Goal: Book appointment/travel/reservation

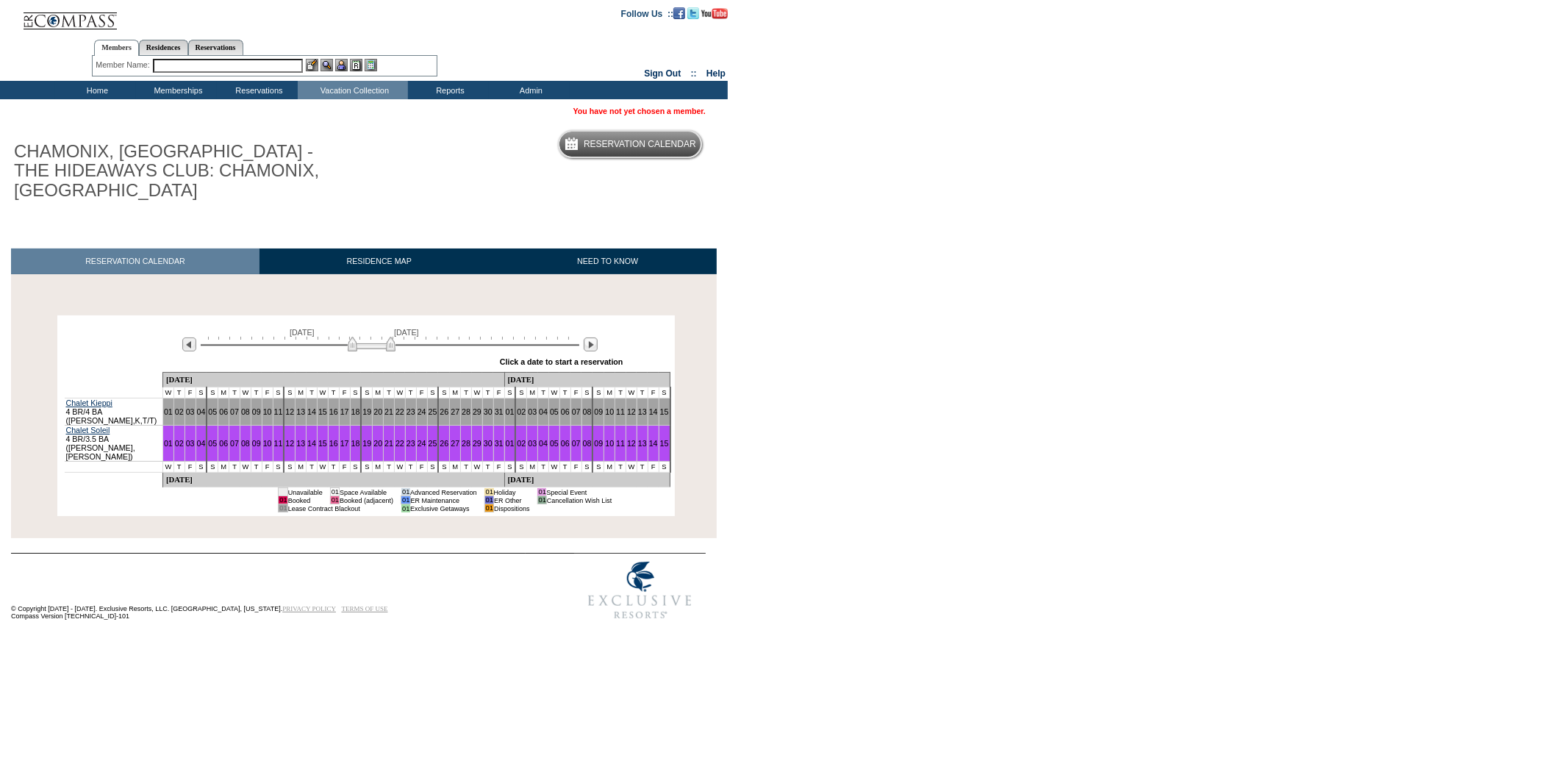
drag, startPoint x: 329, startPoint y: 348, endPoint x: 373, endPoint y: 341, distance: 44.6
click at [373, 341] on img at bounding box center [371, 343] width 48 height 14
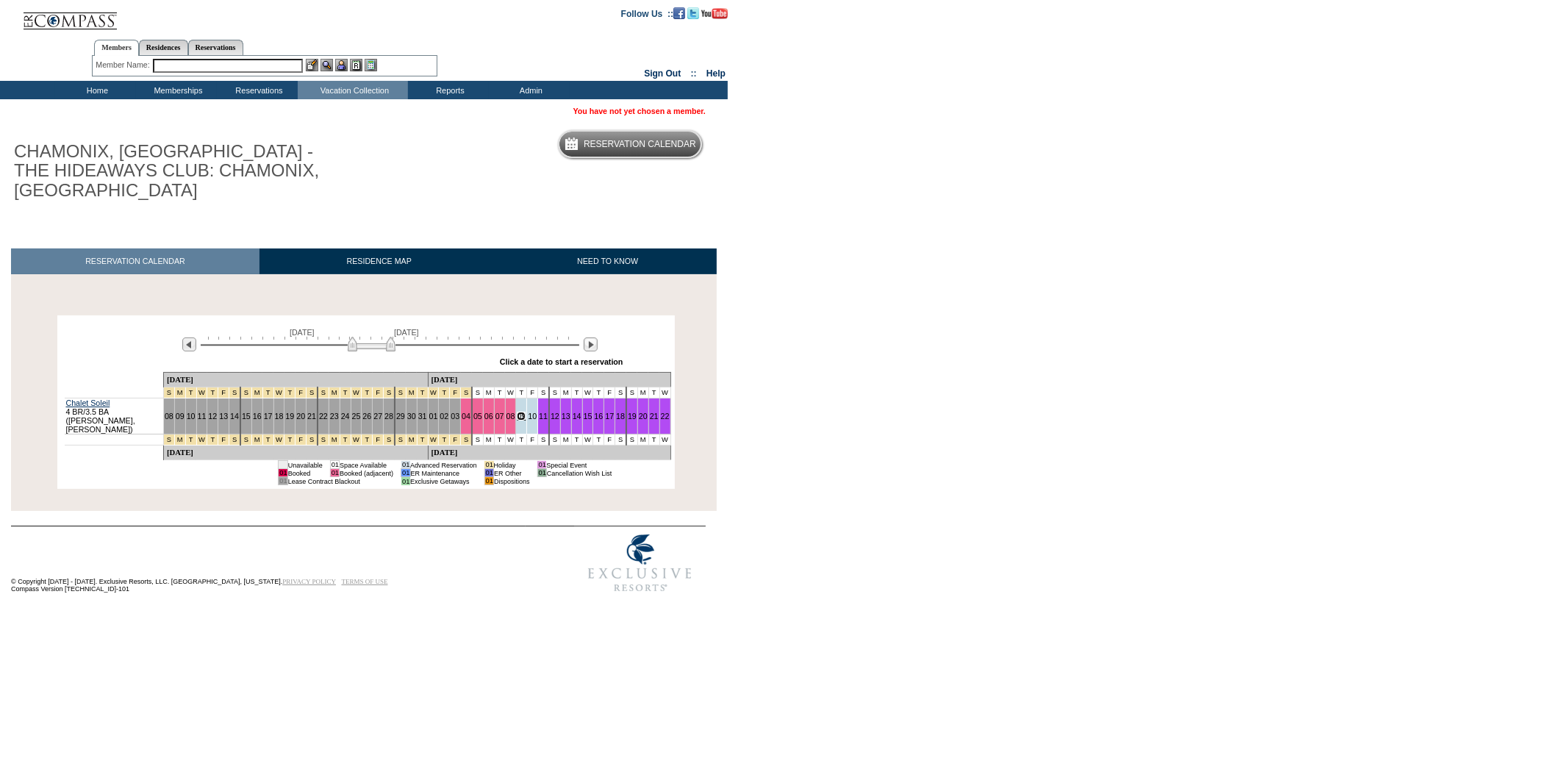
click at [517, 415] on link "09" at bounding box center [521, 416] width 9 height 9
click at [169, 62] on input "text" at bounding box center [228, 66] width 150 height 14
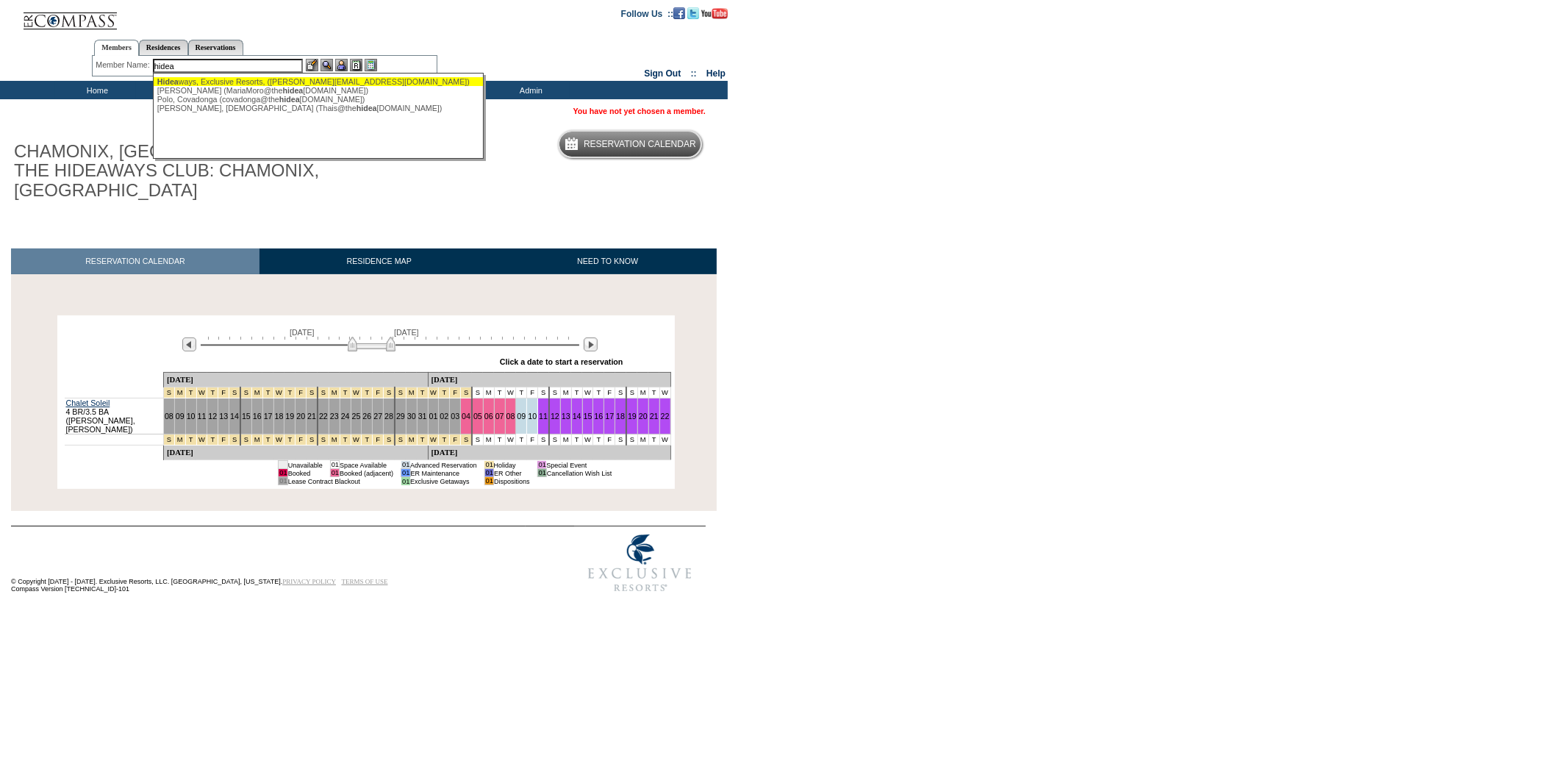
click at [210, 82] on div "Hidea ways, Exclusive Resorts, ([PERSON_NAME][EMAIL_ADDRESS][DOMAIN_NAME])" at bounding box center [319, 82] width 324 height 9
type input "Hideaways, Exclusive Resorts, ([PERSON_NAME][EMAIL_ADDRESS][DOMAIN_NAME])"
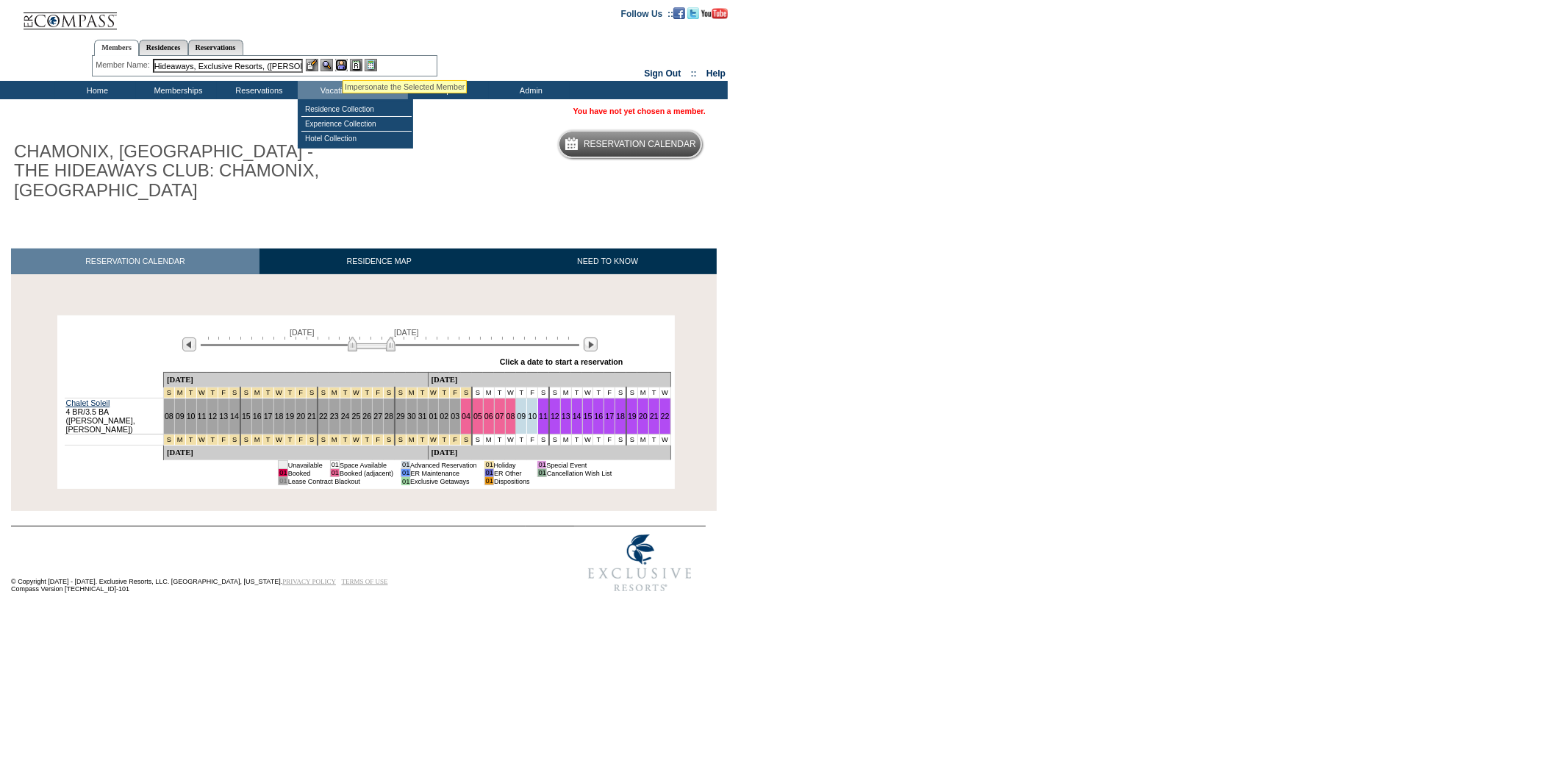
click at [342, 61] on img at bounding box center [342, 65] width 13 height 13
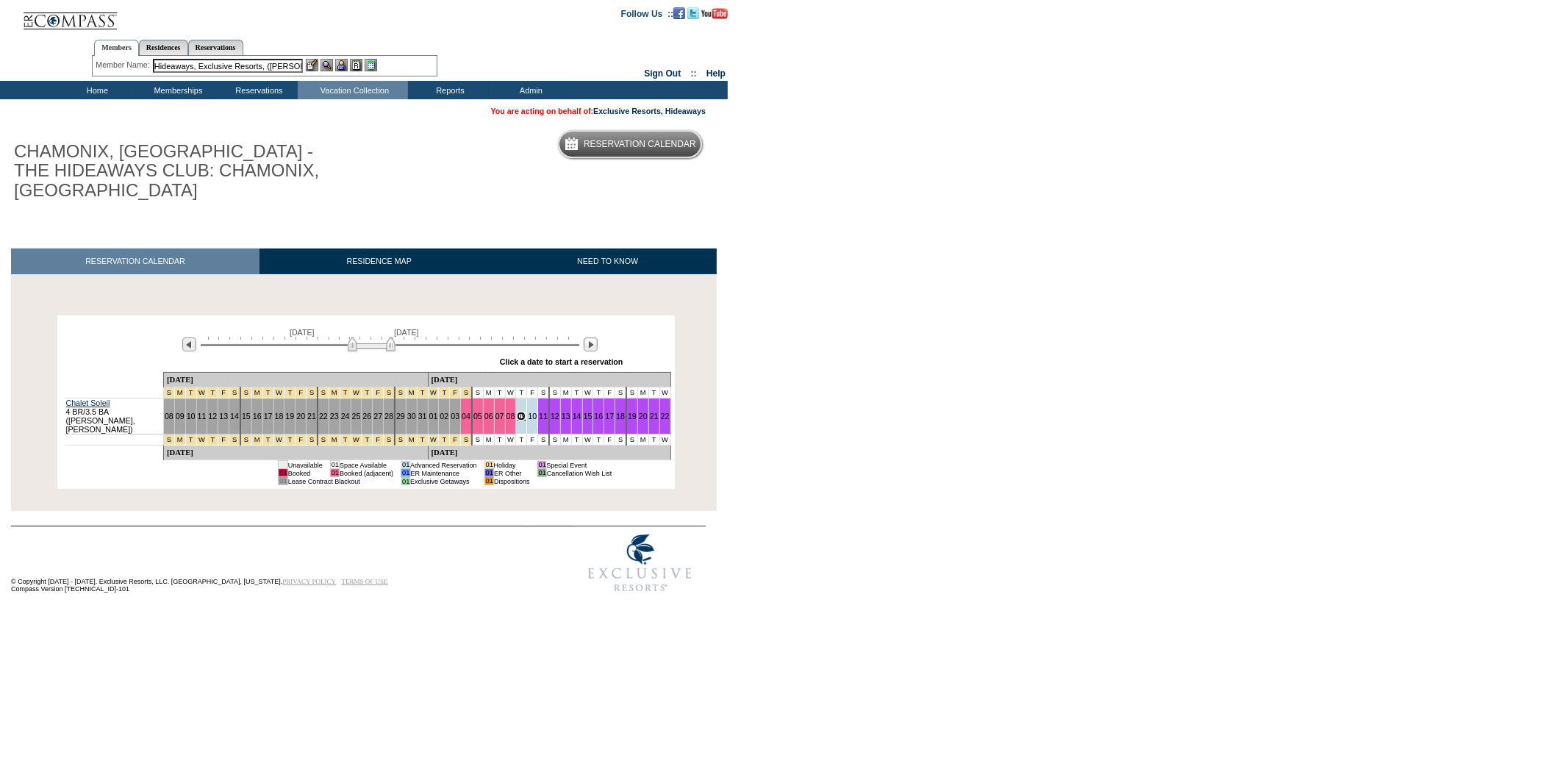
click at [517, 413] on link "09" at bounding box center [521, 416] width 9 height 9
click at [361, 105] on td "Residence Collection" at bounding box center [356, 109] width 110 height 14
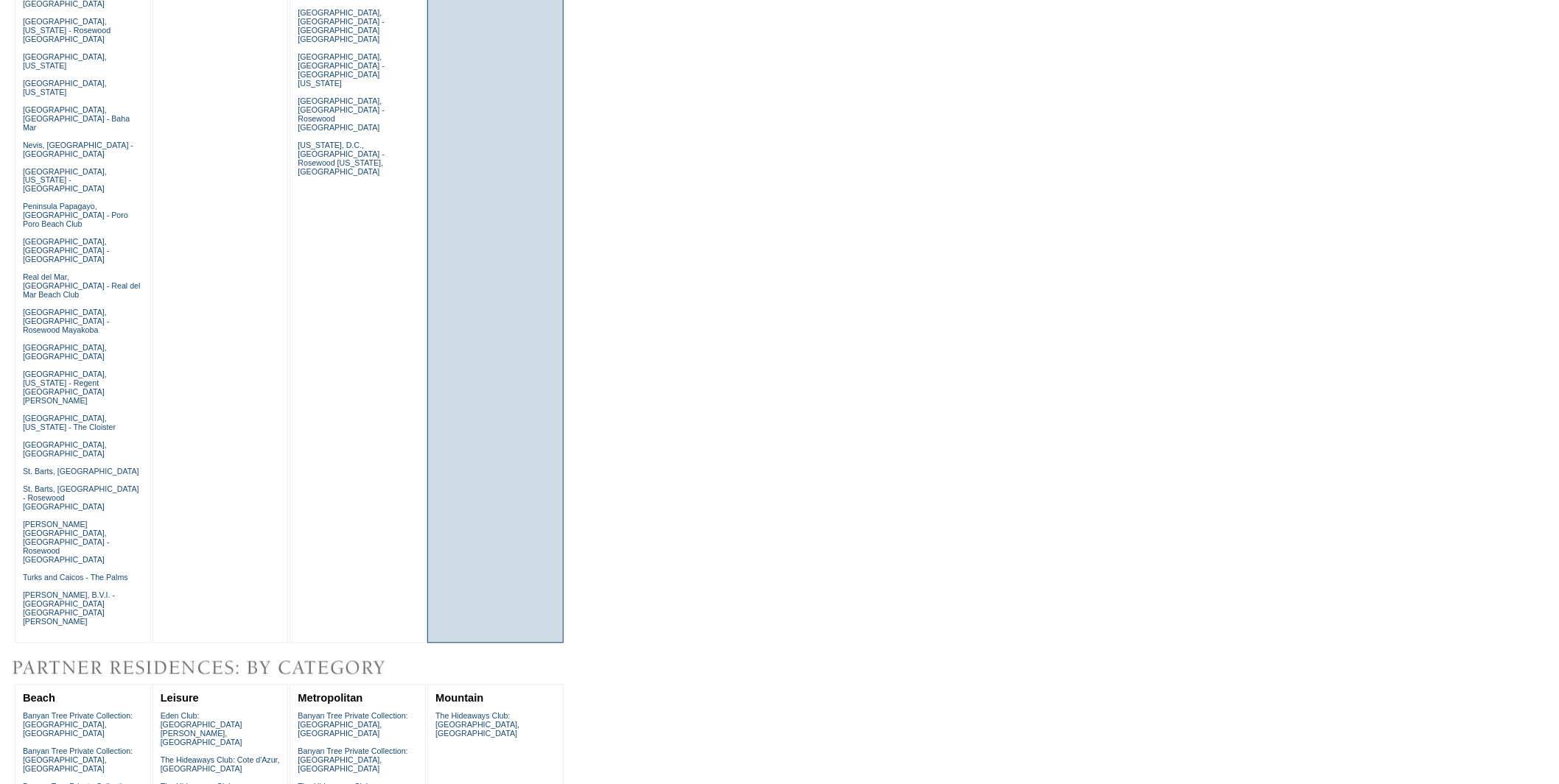
scroll to position [999, 0]
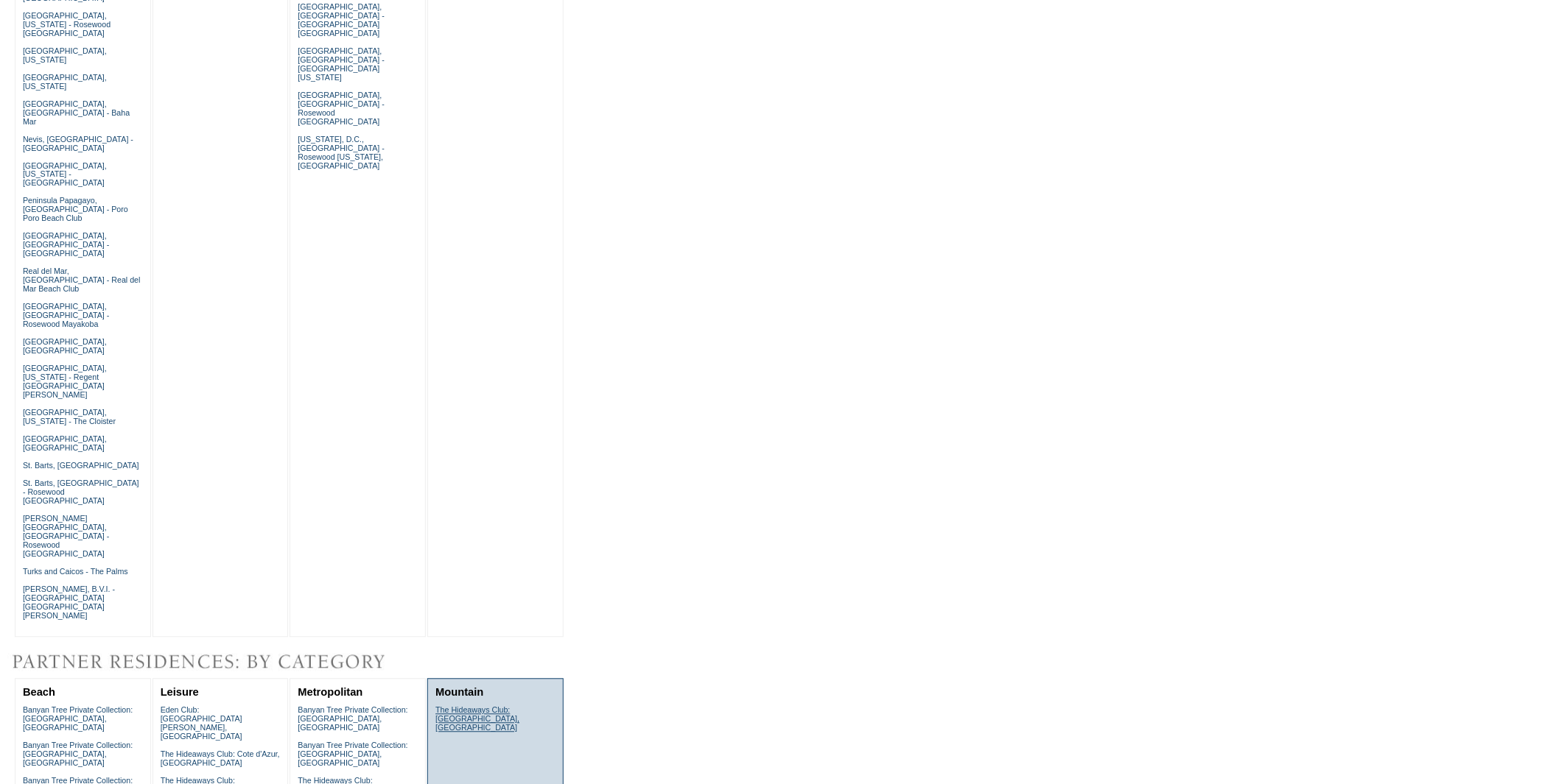
click at [490, 706] on link "The Hideaways Club: [GEOGRAPHIC_DATA], [GEOGRAPHIC_DATA]" at bounding box center [477, 719] width 84 height 26
